Goal: Communication & Community: Answer question/provide support

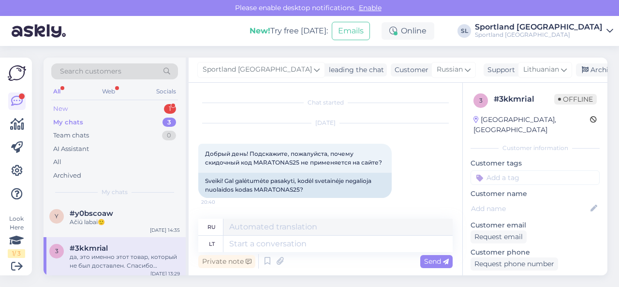
scroll to position [1382, 0]
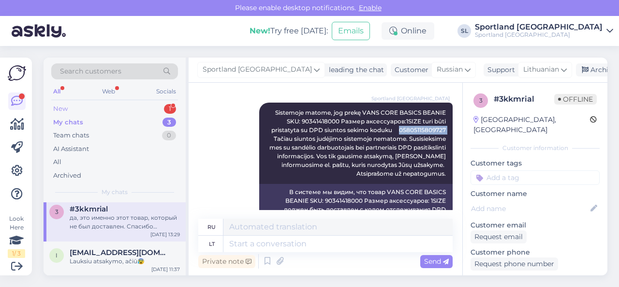
click at [96, 109] on div "New 1" at bounding box center [114, 109] width 127 height 14
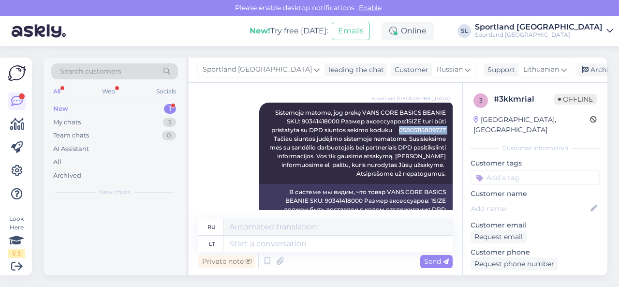
scroll to position [0, 0]
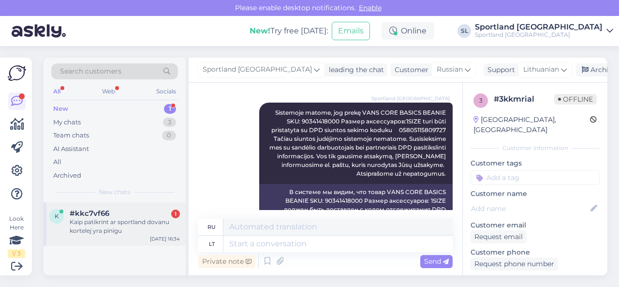
click at [104, 214] on span "#kkc7vf66" at bounding box center [90, 213] width 40 height 9
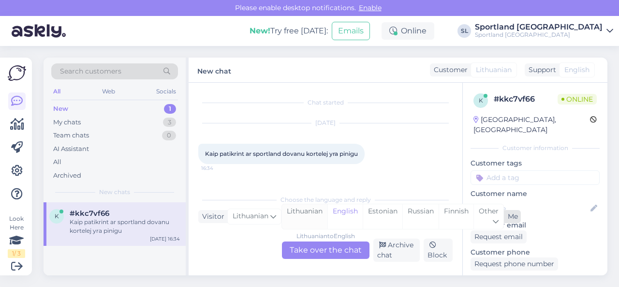
click at [303, 213] on div "Lithuanian" at bounding box center [304, 216] width 45 height 25
click at [307, 249] on div "Lithuanian to Lithuanian Take over the chat" at bounding box center [325, 249] width 87 height 17
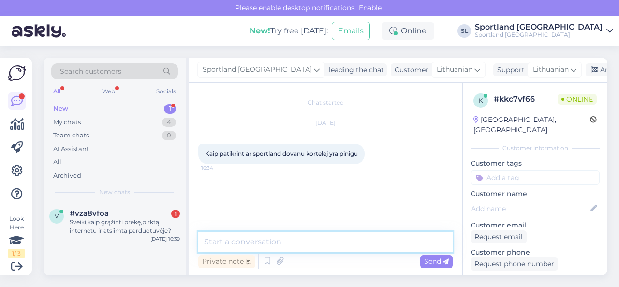
click at [256, 243] on textarea at bounding box center [325, 242] width 254 height 20
type textarea "Sveiki"
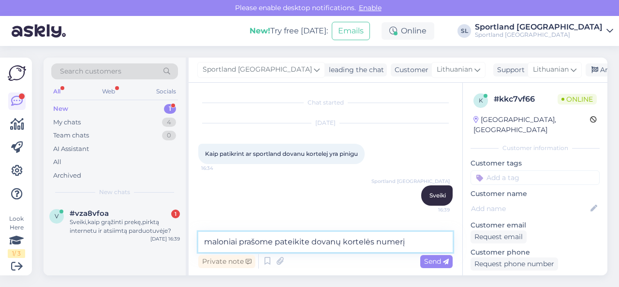
type textarea "maloniai prašome pateikite dovanų kortelės numerį."
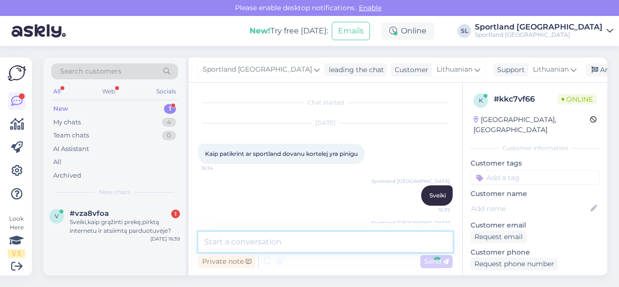
scroll to position [34, 0]
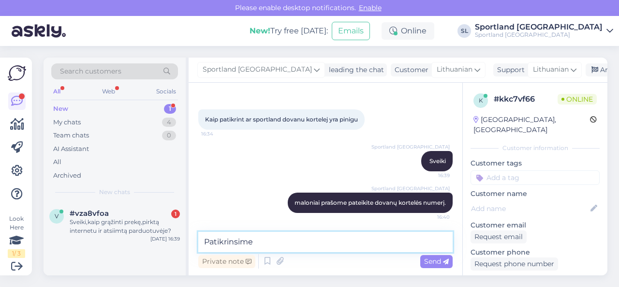
type textarea "Patikrinsime."
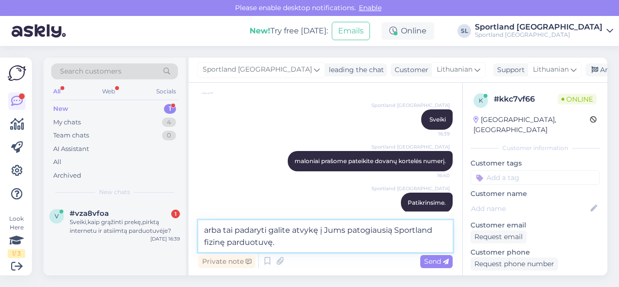
type textarea "arba tai padaryti galite atvykę į Jums patogiausią Sportland fizinę parduotuvę."
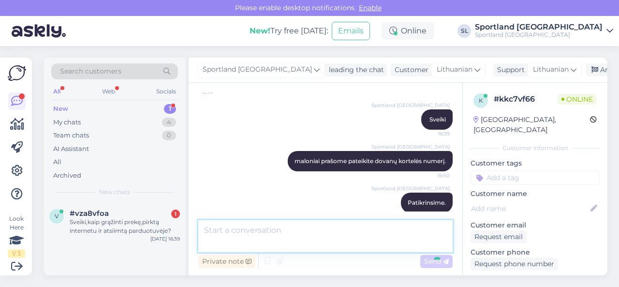
scroll to position [126, 0]
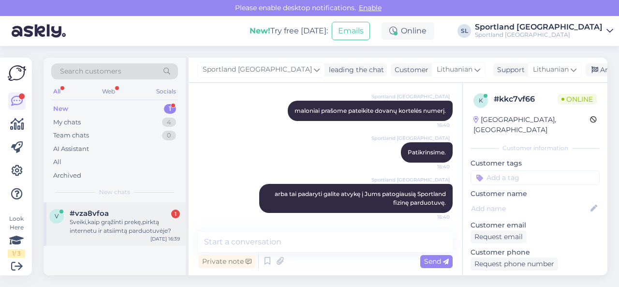
click at [124, 225] on div "Sveiki,kaip grąžinti prekę,pirktą internetu ir atsiimtą parduotuvėje?" at bounding box center [125, 226] width 110 height 17
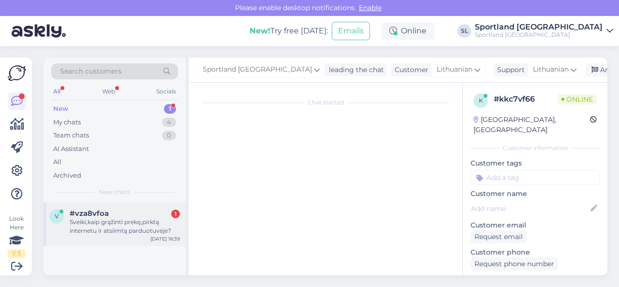
scroll to position [2, 0]
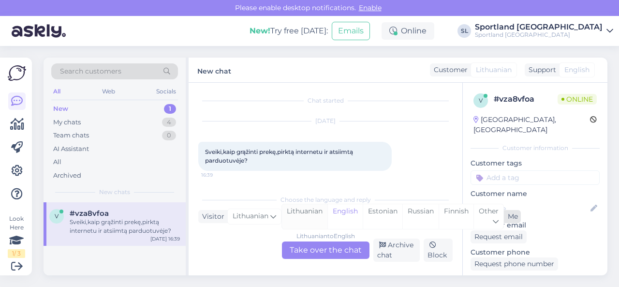
click at [301, 215] on div "Lithuanian" at bounding box center [304, 216] width 45 height 25
click at [310, 251] on div "Lithuanian to Lithuanian Take over the chat" at bounding box center [325, 249] width 87 height 17
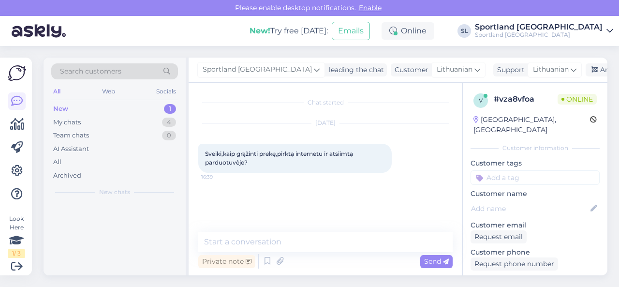
scroll to position [0, 0]
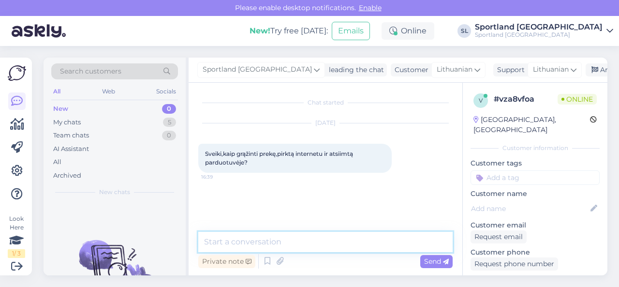
click at [293, 237] on textarea at bounding box center [325, 242] width 254 height 20
type textarea "Sveiki, dėkojame už Jūsų užklausą."
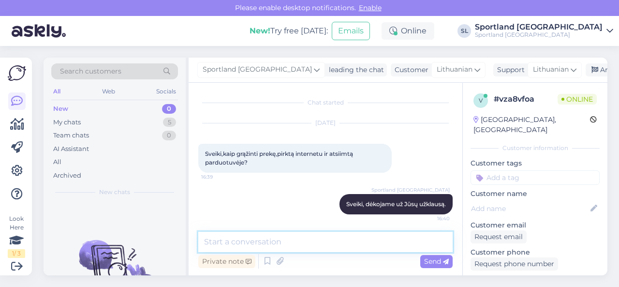
scroll to position [1, 0]
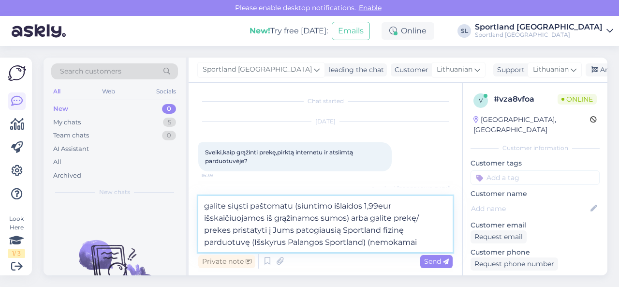
type textarea "galite siųsti paštomatu (siuntimo išlaidos 1,99eur išskaičiuojamos iš grąžinamo…"
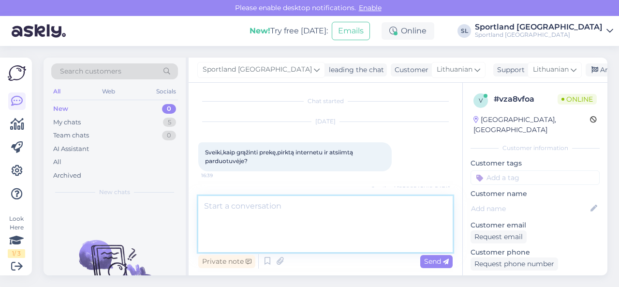
scroll to position [69, 0]
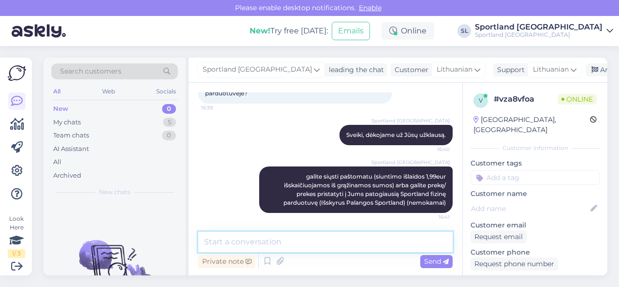
click at [395, 236] on textarea at bounding box center [325, 242] width 254 height 20
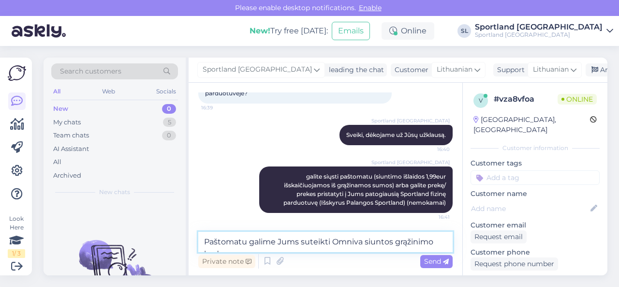
scroll to position [81, 0]
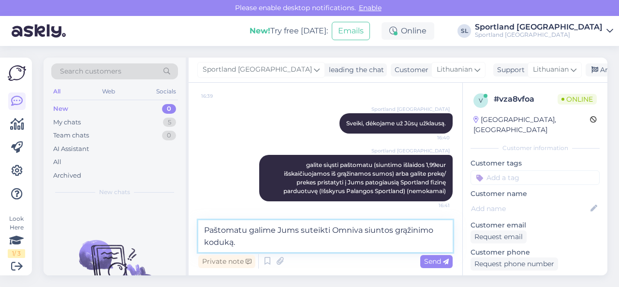
type textarea "Paštomatu galime Jums suteikti Omniva siuntos grąžinimo koduką."
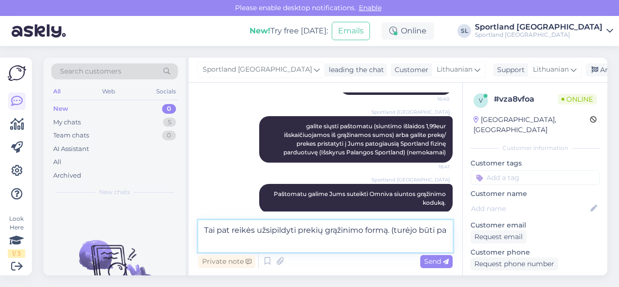
scroll to position [131, 0]
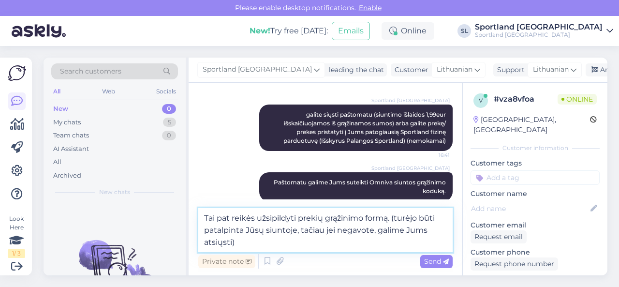
type textarea "Tai pat reikės užsipildyti prekių grąžinimo formą. (turėjo būti patalpinta Jūsų…"
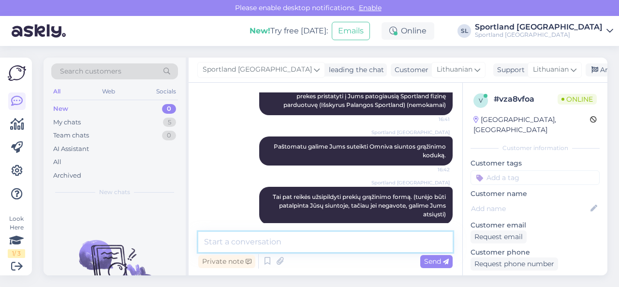
scroll to position [178, 0]
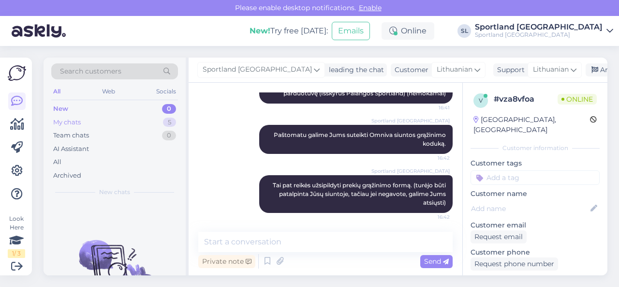
click at [144, 121] on div "My chats 5" at bounding box center [114, 123] width 127 height 14
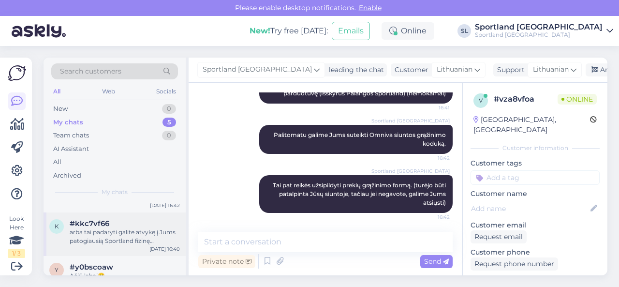
scroll to position [48, 0]
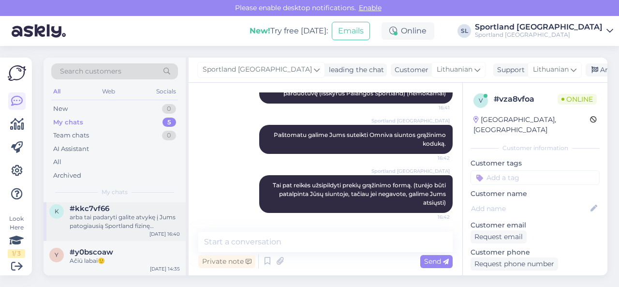
click at [120, 226] on div "arba tai padaryti galite atvykę į Jums patogiausią Sportland fizinę parduotuvę." at bounding box center [125, 221] width 110 height 17
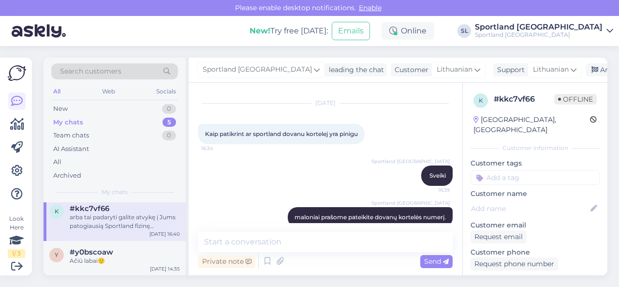
scroll to position [0, 0]
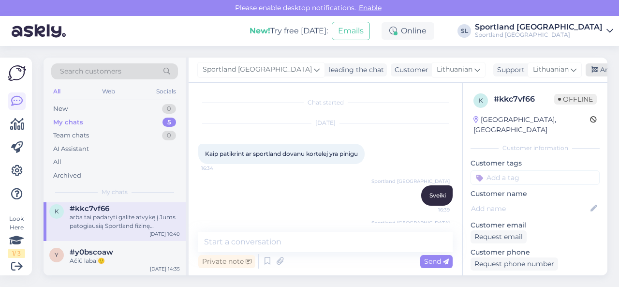
click at [598, 70] on div "Archive chat" at bounding box center [615, 69] width 61 height 13
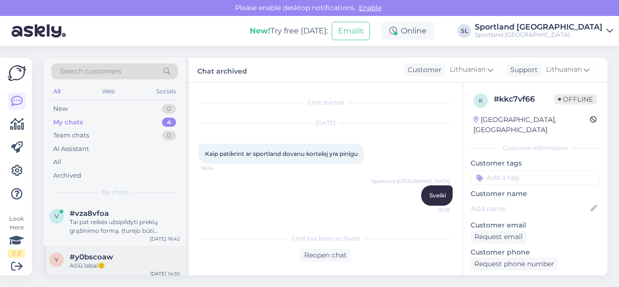
click at [113, 261] on div "Ačiū labai🙂" at bounding box center [125, 265] width 110 height 9
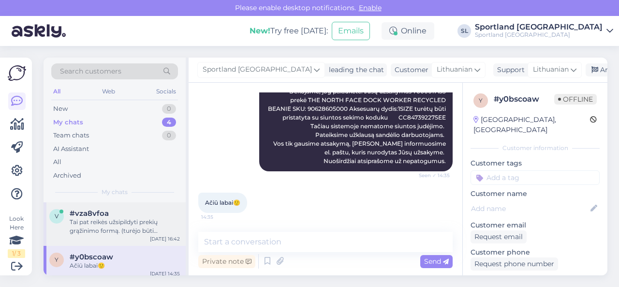
click at [109, 227] on div "Tai pat reikės užsipildyti prekių grąžinimo formą. (turėjo būti patalpinta Jūsų…" at bounding box center [125, 226] width 110 height 17
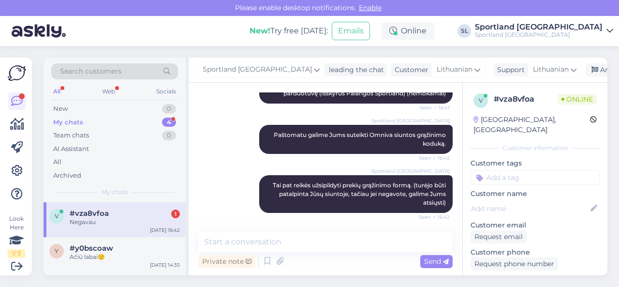
scroll to position [220, 0]
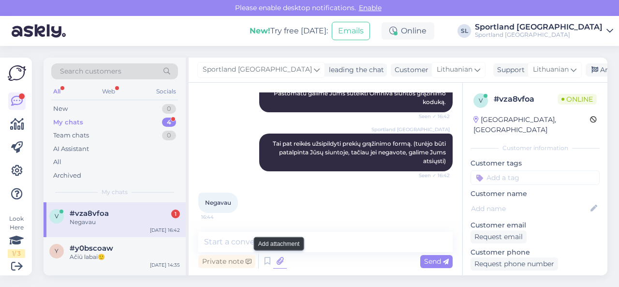
click at [277, 262] on icon at bounding box center [280, 261] width 14 height 15
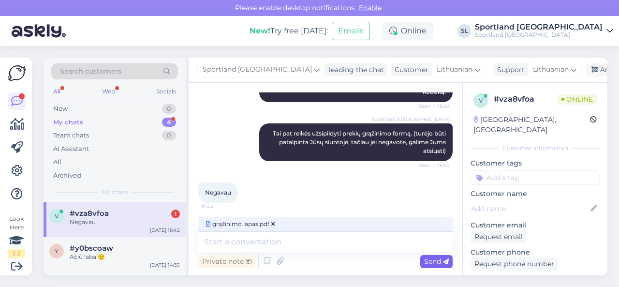
click at [425, 260] on span "Send" at bounding box center [436, 261] width 25 height 9
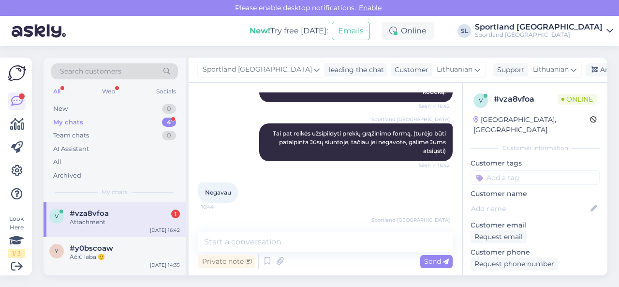
scroll to position [262, 0]
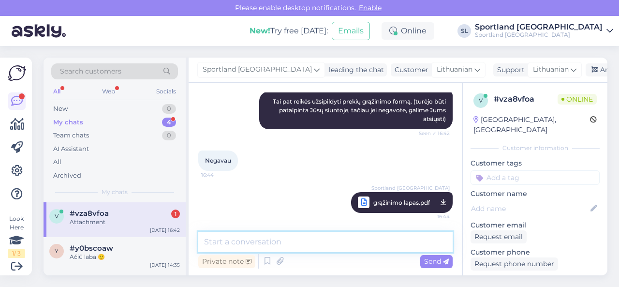
click at [349, 243] on textarea at bounding box center [325, 242] width 254 height 20
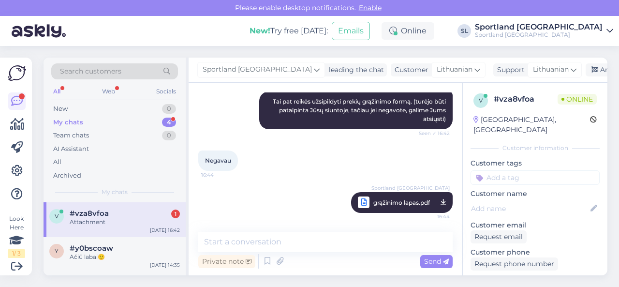
click at [373, 204] on span "grąžinimo lapas.pdf" at bounding box center [401, 202] width 57 height 12
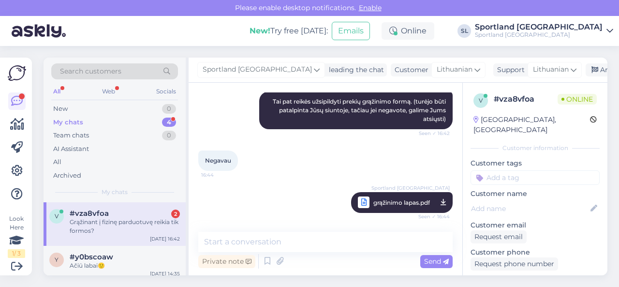
scroll to position [304, 0]
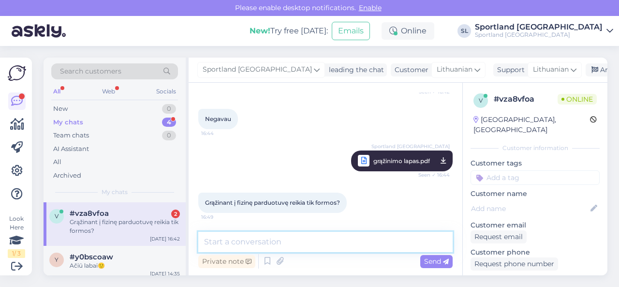
click at [275, 242] on textarea at bounding box center [325, 242] width 254 height 20
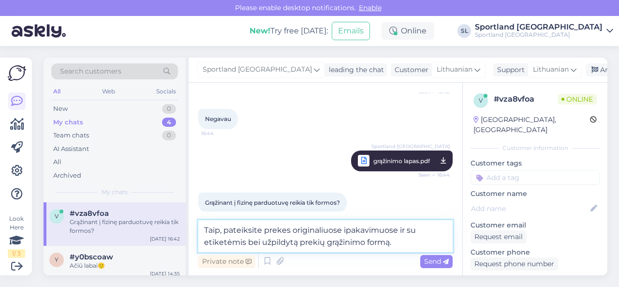
type textarea "Taip, pateiksite prekes originaliuose ipakavimuose ir su etiketėmis bei užpildy…"
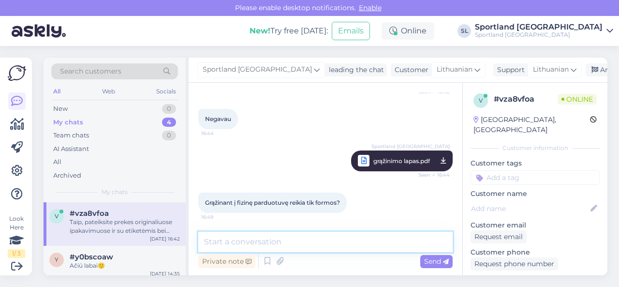
scroll to position [354, 0]
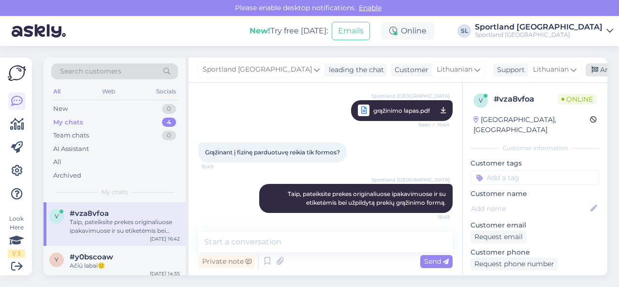
click at [585, 70] on div "Archive chat" at bounding box center [615, 69] width 61 height 13
